Goal: Navigation & Orientation: Find specific page/section

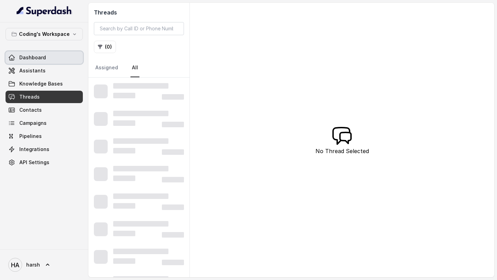
click at [35, 59] on span "Dashboard" at bounding box center [32, 57] width 27 height 7
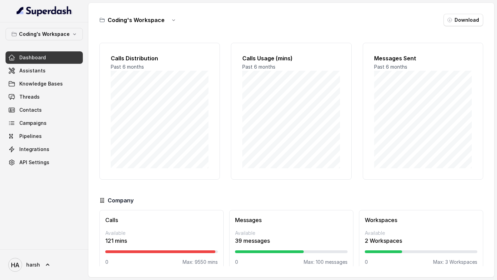
scroll to position [10, 0]
